Goal: Information Seeking & Learning: Check status

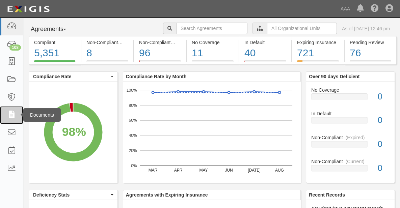
click at [10, 114] on icon at bounding box center [11, 115] width 9 height 8
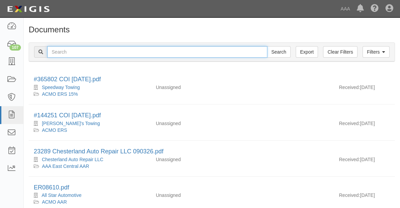
click at [53, 51] on input "text" at bounding box center [157, 51] width 220 height 11
type input "Aces"
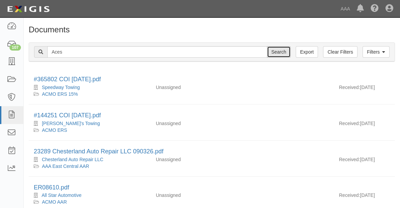
click at [281, 51] on input "Search" at bounding box center [279, 51] width 24 height 11
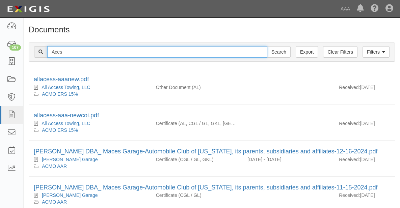
click at [62, 52] on input "Aces" at bounding box center [157, 51] width 220 height 11
type input "Aces Towing"
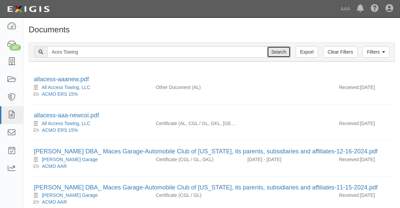
click at [279, 51] on input "Search" at bounding box center [279, 51] width 24 height 11
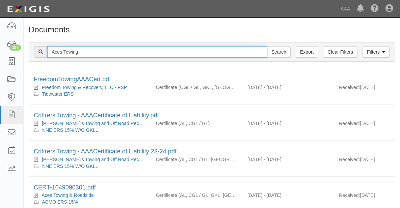
click at [79, 50] on input "Aces Towing" at bounding box center [157, 51] width 220 height 11
type input "A"
type input "282828"
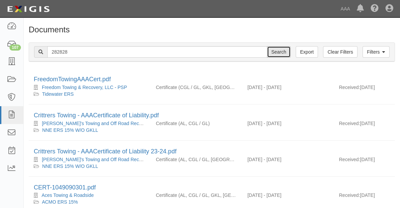
click at [278, 53] on input "Search" at bounding box center [279, 51] width 24 height 11
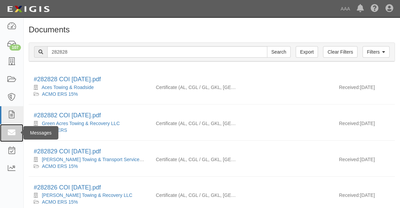
click at [11, 134] on icon at bounding box center [11, 133] width 9 height 8
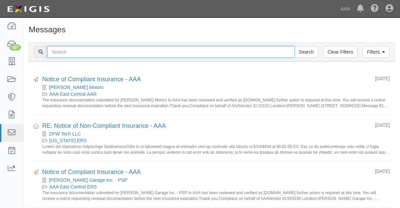
click at [55, 52] on input "text" at bounding box center [170, 51] width 247 height 11
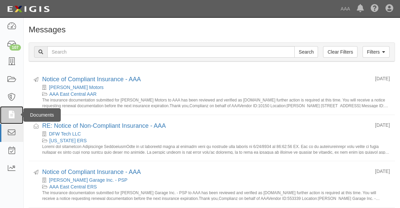
click at [12, 115] on icon at bounding box center [11, 115] width 9 height 8
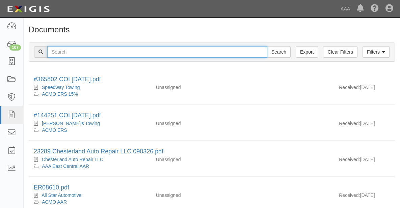
click at [57, 51] on input "text" at bounding box center [157, 51] width 220 height 11
type input "282828"
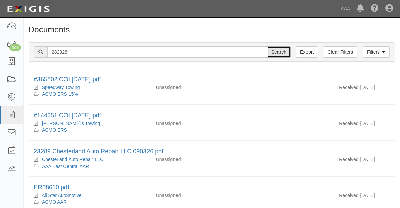
click at [280, 54] on input "Search" at bounding box center [279, 51] width 24 height 11
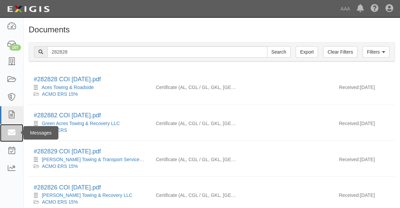
click at [8, 135] on icon at bounding box center [11, 133] width 9 height 8
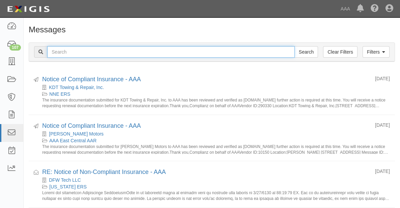
click at [57, 51] on input "text" at bounding box center [170, 51] width 247 height 11
type input "Aces Towing & Roadside"
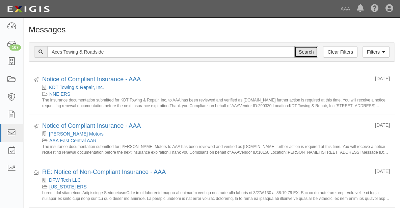
click at [303, 50] on input "Search" at bounding box center [306, 51] width 24 height 11
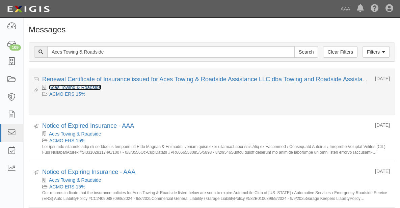
click at [61, 87] on link "Aces Towing & Roadside" at bounding box center [75, 87] width 52 height 5
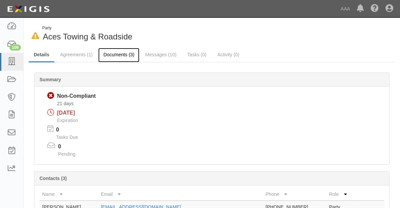
click at [111, 52] on link "Documents (3)" at bounding box center [118, 55] width 41 height 15
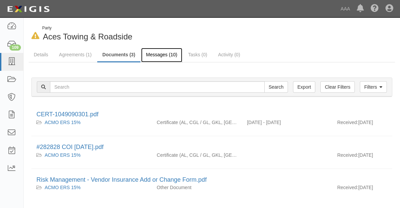
click at [161, 55] on link "Messages (10)" at bounding box center [161, 55] width 41 height 15
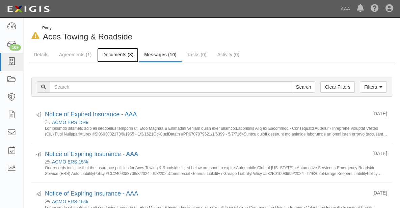
click at [114, 53] on link "Documents (3)" at bounding box center [117, 55] width 41 height 15
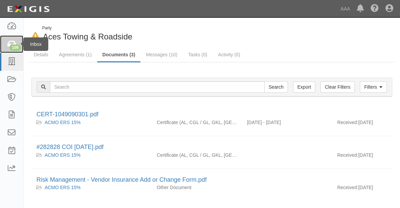
click at [11, 40] on icon at bounding box center [11, 44] width 9 height 8
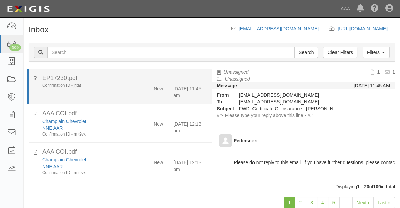
click at [113, 86] on div "Confirmation ID - jfjtat" at bounding box center [88, 86] width 92 height 6
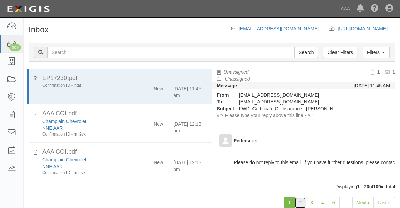
click at [301, 201] on link "2" at bounding box center [299, 202] width 11 height 11
